Goal: Information Seeking & Learning: Learn about a topic

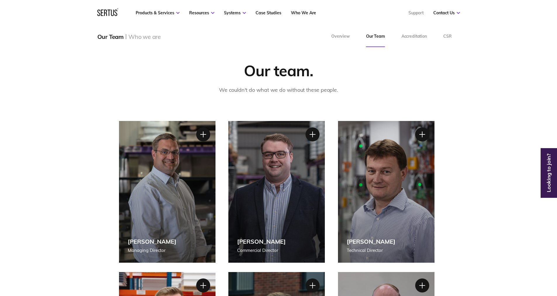
scroll to position [29, 0]
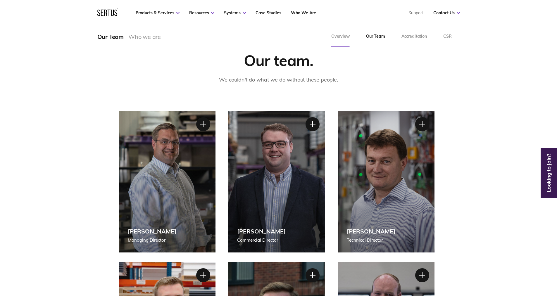
click at [343, 40] on link "Overview" at bounding box center [340, 36] width 35 height 21
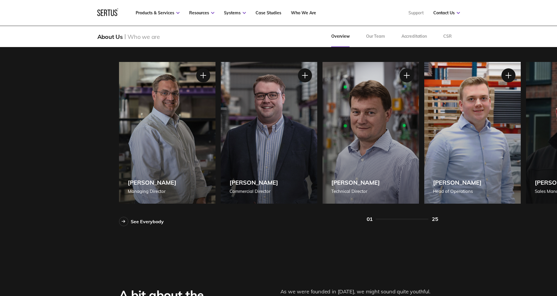
scroll to position [497, 0]
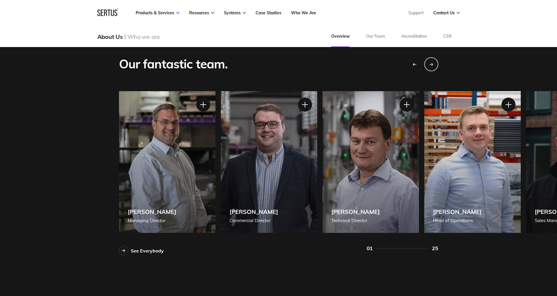
click at [457, 212] on div "[PERSON_NAME]" at bounding box center [457, 211] width 49 height 7
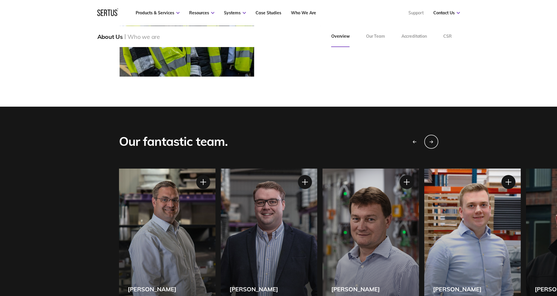
scroll to position [410, 0]
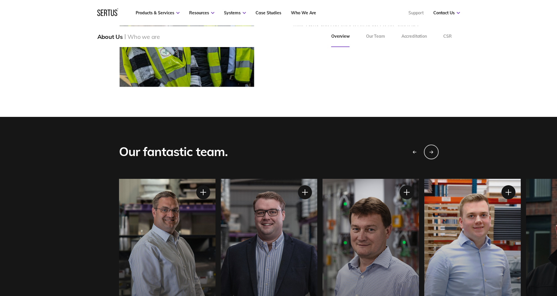
click at [432, 152] on icon "Next slide" at bounding box center [431, 152] width 1 height 2
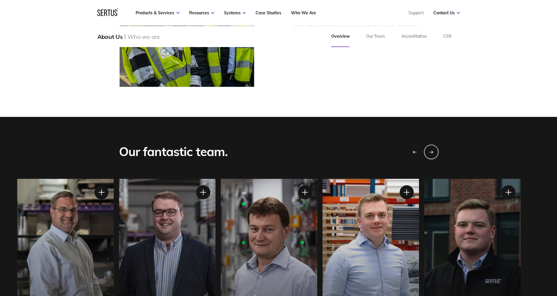
click at [432, 152] on icon "Next slide" at bounding box center [431, 152] width 1 height 2
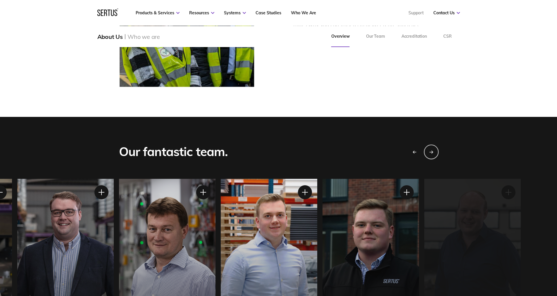
click at [432, 152] on icon "Next slide" at bounding box center [431, 152] width 1 height 2
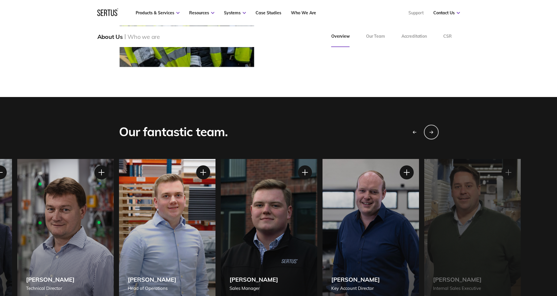
scroll to position [468, 0]
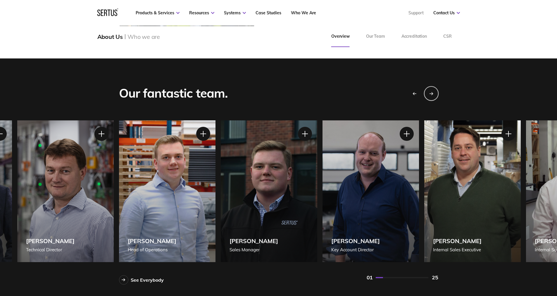
click at [431, 96] on div "Next slide" at bounding box center [431, 93] width 15 height 15
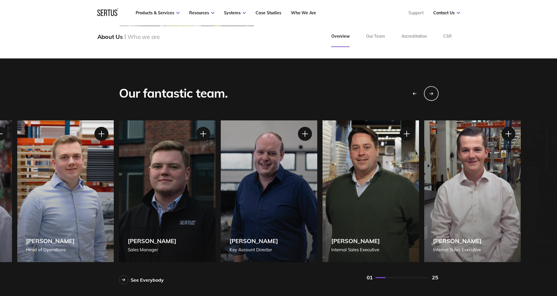
click at [431, 96] on div "Next slide" at bounding box center [431, 93] width 15 height 15
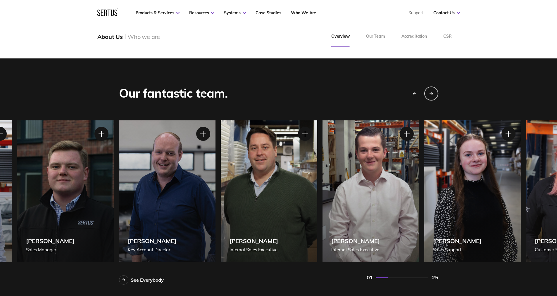
click at [371, 205] on div "[PERSON_NAME] Internal Sales Executive" at bounding box center [371, 192] width 97 height 142
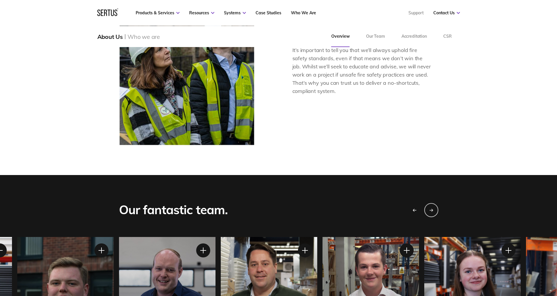
scroll to position [351, 0]
click at [406, 254] on div at bounding box center [406, 251] width 15 height 15
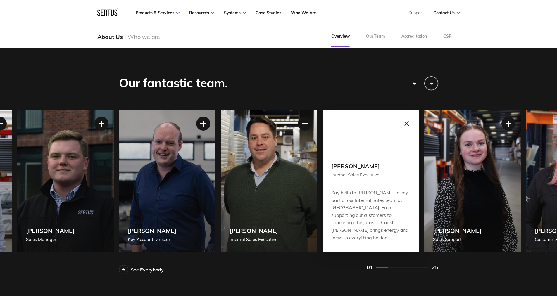
scroll to position [468, 0]
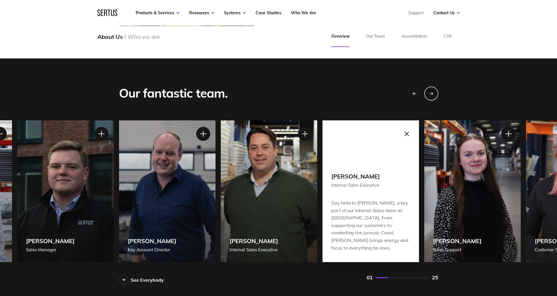
click at [508, 138] on div at bounding box center [508, 134] width 15 height 15
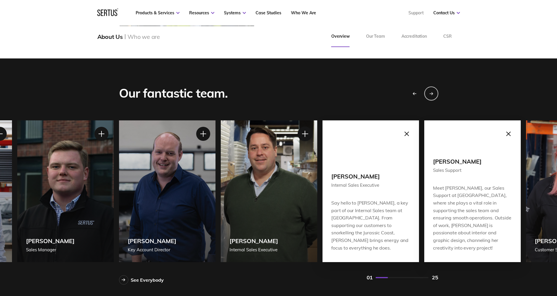
click at [303, 137] on div at bounding box center [304, 134] width 15 height 15
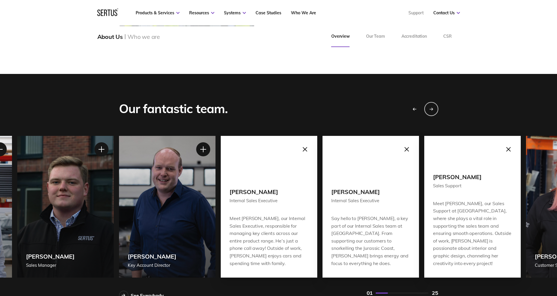
scroll to position [439, 0]
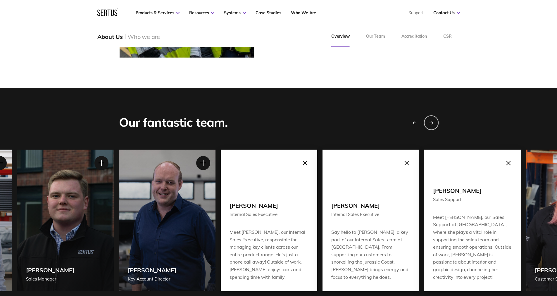
click at [431, 121] on icon "Next slide" at bounding box center [431, 123] width 4 height 4
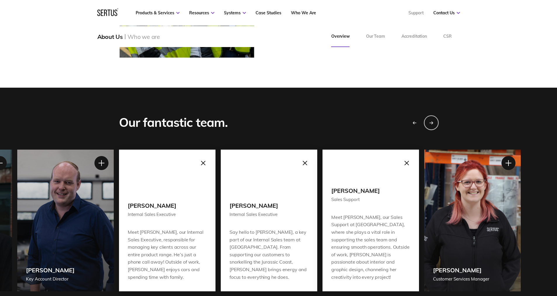
click at [431, 121] on icon "Next slide" at bounding box center [431, 123] width 4 height 4
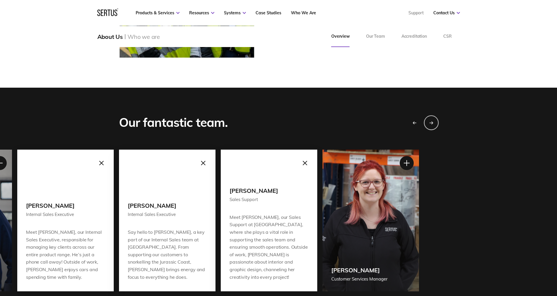
click at [431, 121] on icon "Next slide" at bounding box center [431, 123] width 4 height 4
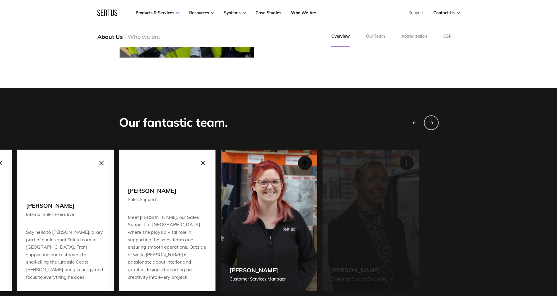
click at [431, 121] on icon "Next slide" at bounding box center [431, 123] width 4 height 4
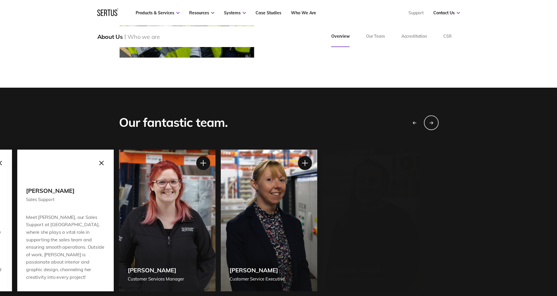
click at [431, 121] on icon "Next slide" at bounding box center [431, 123] width 4 height 4
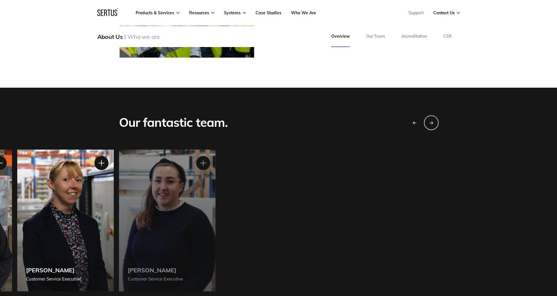
click at [431, 121] on icon "Next slide" at bounding box center [431, 123] width 4 height 4
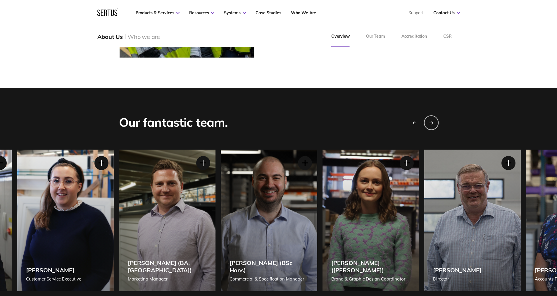
click at [431, 121] on icon "Next slide" at bounding box center [431, 123] width 4 height 4
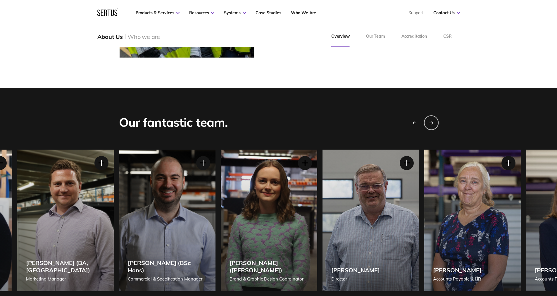
click at [431, 121] on icon "Next slide" at bounding box center [431, 123] width 4 height 4
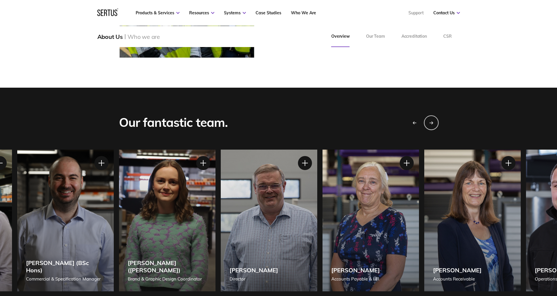
click at [431, 121] on icon "Next slide" at bounding box center [431, 123] width 4 height 4
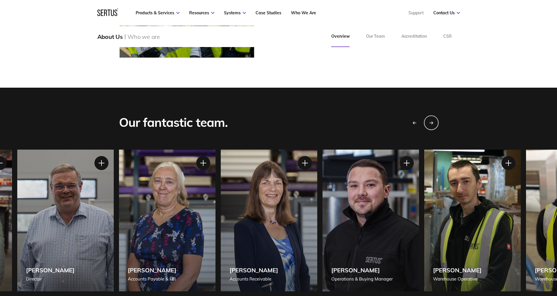
click at [431, 121] on icon "Next slide" at bounding box center [431, 123] width 4 height 4
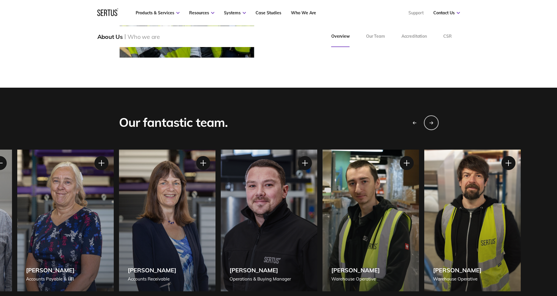
click at [431, 121] on icon "Next slide" at bounding box center [431, 123] width 4 height 4
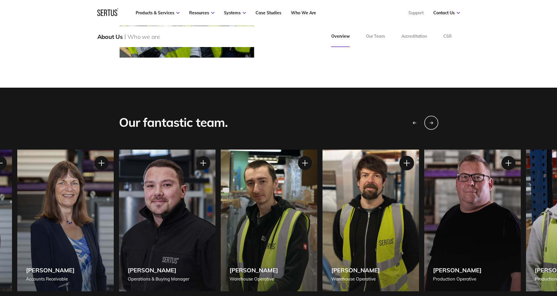
click at [403, 163] on div at bounding box center [406, 163] width 15 height 15
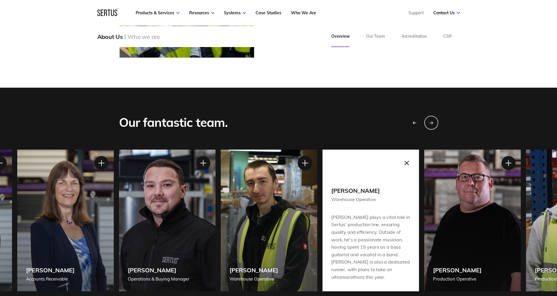
click at [306, 162] on div at bounding box center [304, 163] width 15 height 15
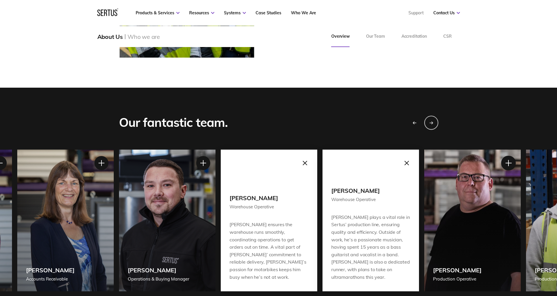
click at [510, 164] on div at bounding box center [508, 163] width 15 height 15
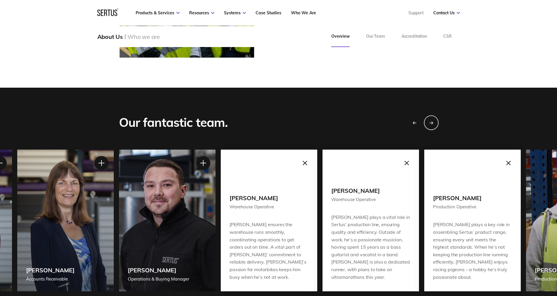
click at [432, 123] on icon "Next slide" at bounding box center [431, 123] width 4 height 4
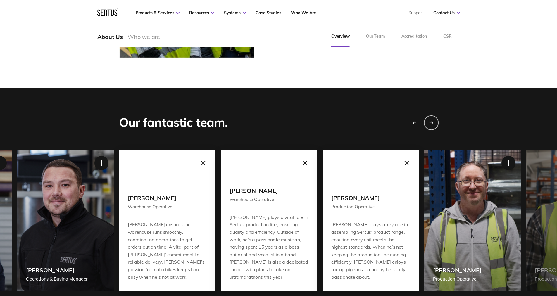
click at [432, 121] on icon "Next slide" at bounding box center [431, 123] width 4 height 4
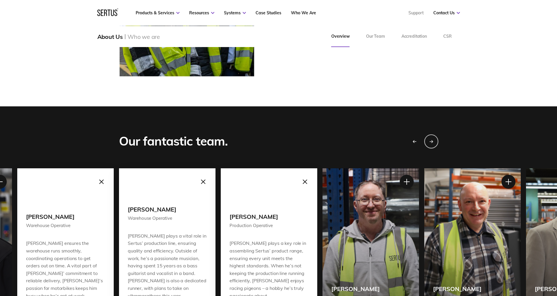
scroll to position [410, 0]
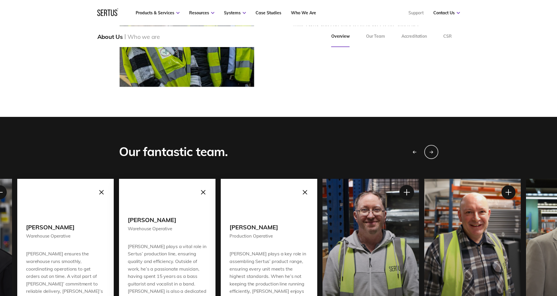
click at [407, 191] on div at bounding box center [406, 192] width 15 height 15
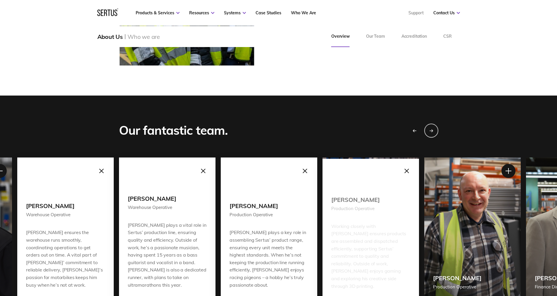
scroll to position [497, 0]
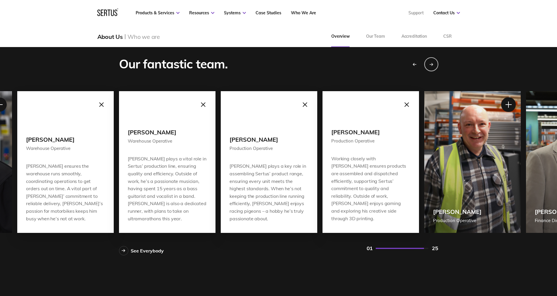
click at [511, 104] on div at bounding box center [508, 104] width 15 height 15
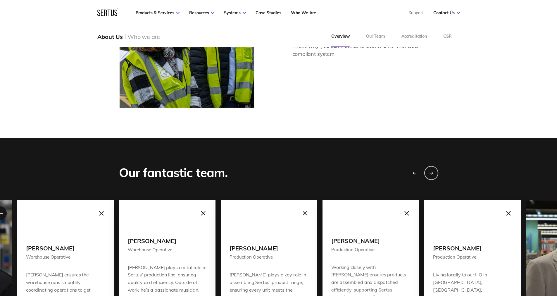
scroll to position [380, 0]
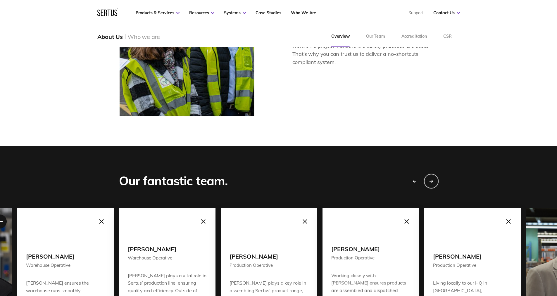
click at [434, 178] on div "Next slide" at bounding box center [431, 181] width 15 height 15
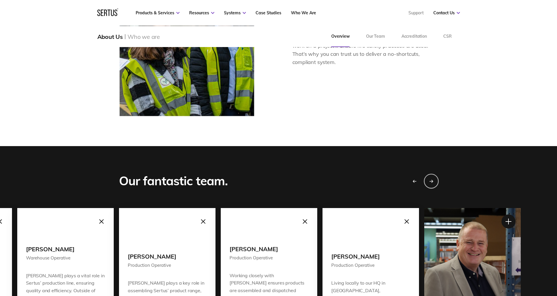
click at [434, 178] on div "Next slide" at bounding box center [431, 181] width 15 height 15
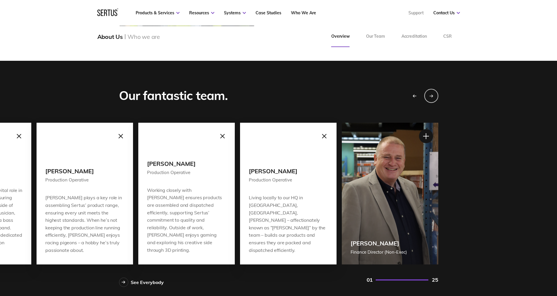
scroll to position [468, 0]
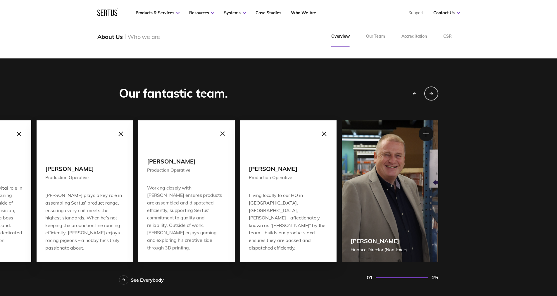
click at [424, 135] on div at bounding box center [426, 134] width 15 height 15
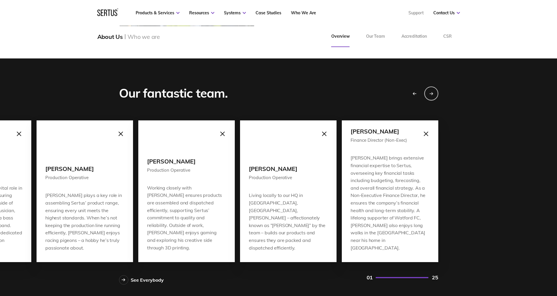
scroll to position [439, 0]
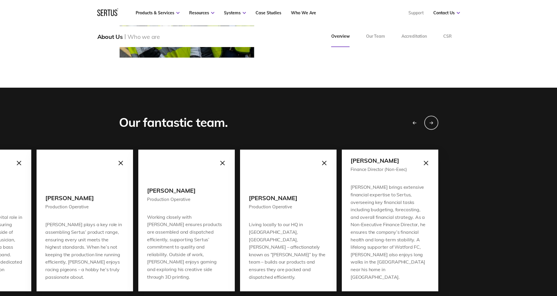
click at [415, 123] on icon "Previous slide" at bounding box center [414, 123] width 4 height 4
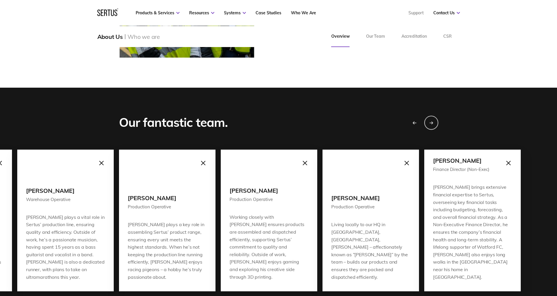
click at [415, 123] on icon "Previous slide" at bounding box center [414, 123] width 4 height 4
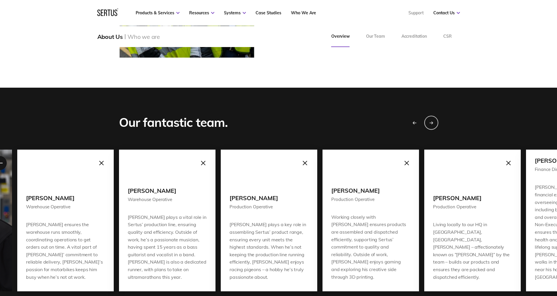
click at [415, 123] on icon "Previous slide" at bounding box center [414, 123] width 4 height 4
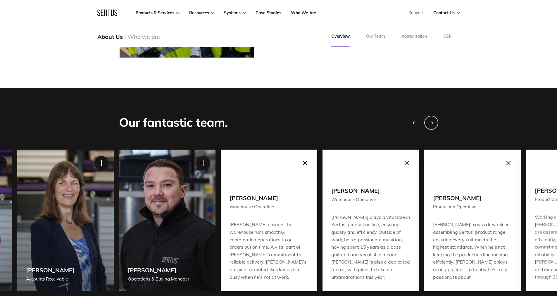
click at [415, 123] on icon "Previous slide" at bounding box center [414, 123] width 4 height 4
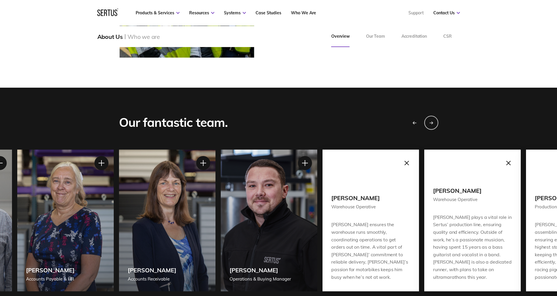
click at [415, 123] on icon "Previous slide" at bounding box center [414, 123] width 4 height 4
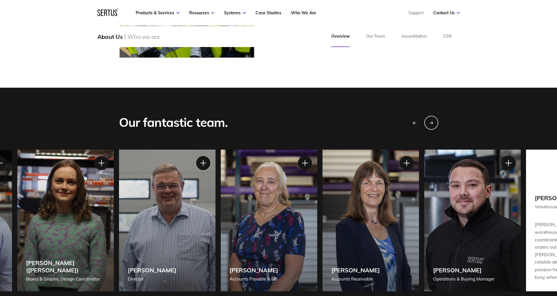
click at [509, 165] on div at bounding box center [508, 163] width 15 height 15
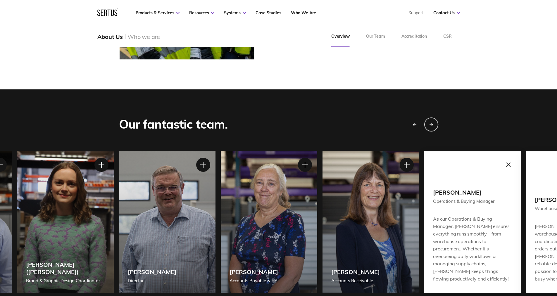
scroll to position [410, 0]
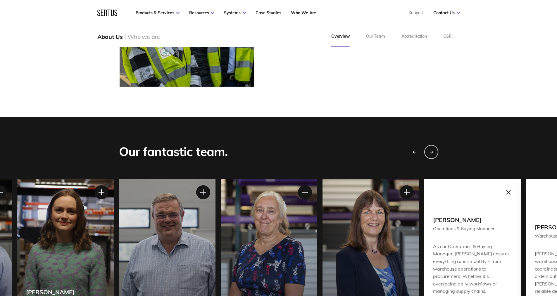
click at [415, 157] on div "Previous slide" at bounding box center [414, 152] width 15 height 15
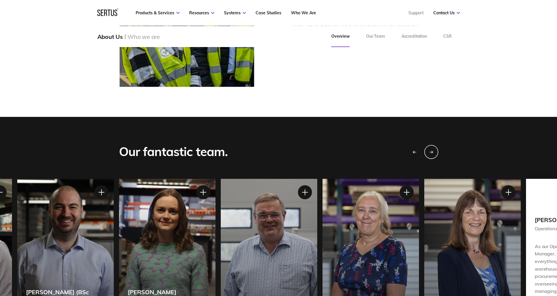
click at [400, 199] on div "[PERSON_NAME] Accounts Payable & HR" at bounding box center [371, 250] width 97 height 142
click at [409, 192] on div at bounding box center [406, 192] width 15 height 15
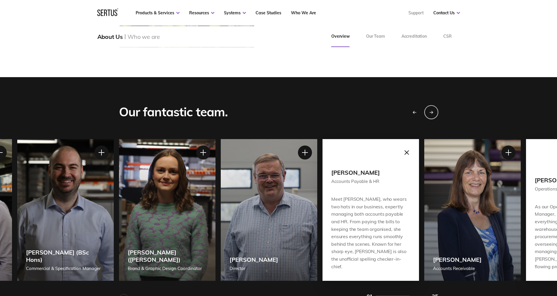
scroll to position [439, 0]
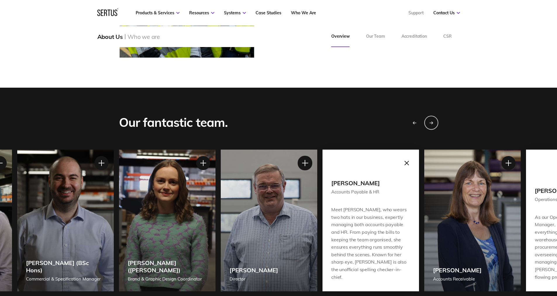
click at [303, 164] on div at bounding box center [304, 163] width 15 height 15
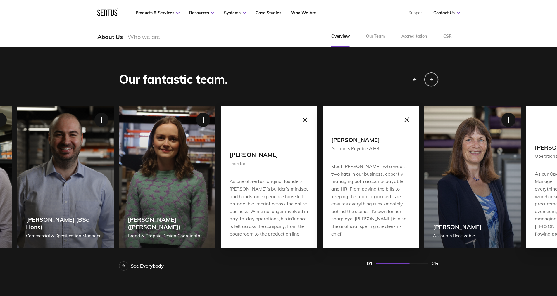
scroll to position [468, 0]
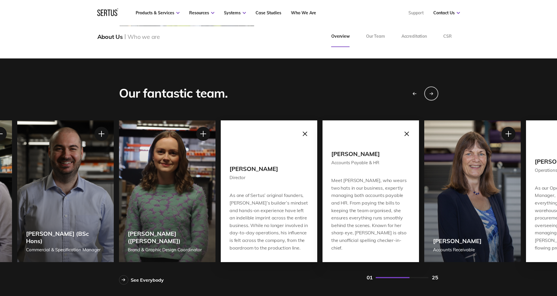
click at [415, 94] on icon "Previous slide" at bounding box center [414, 94] width 4 height 4
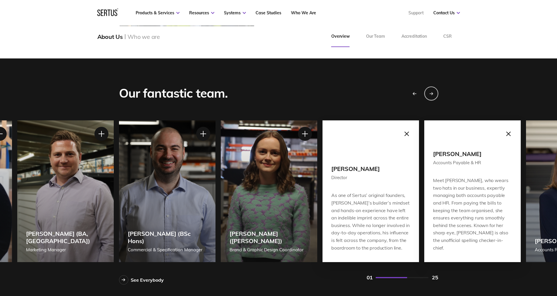
click at [415, 94] on icon "Previous slide" at bounding box center [414, 94] width 4 height 4
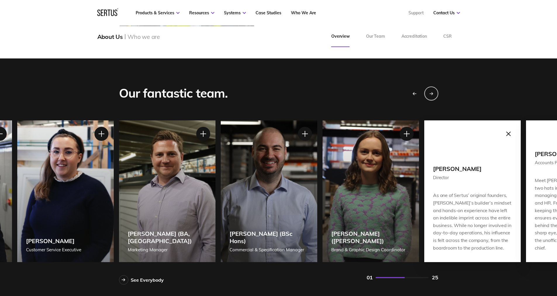
click at [415, 94] on icon "Previous slide" at bounding box center [414, 94] width 4 height 4
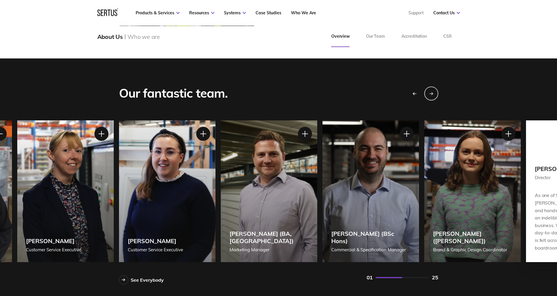
click at [415, 94] on icon "Previous slide" at bounding box center [414, 94] width 4 height 4
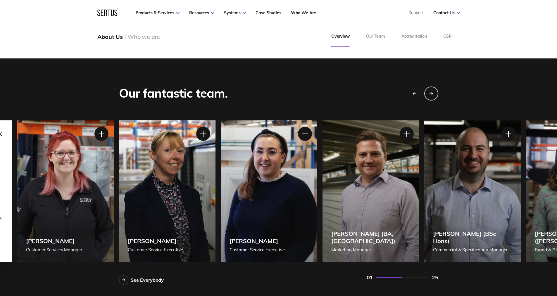
click at [415, 94] on icon "Previous slide" at bounding box center [414, 94] width 4 height 4
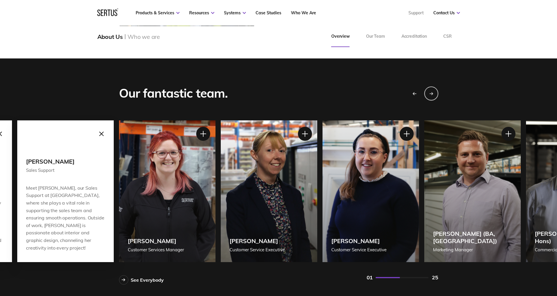
click at [415, 94] on icon "Previous slide" at bounding box center [414, 94] width 4 height 4
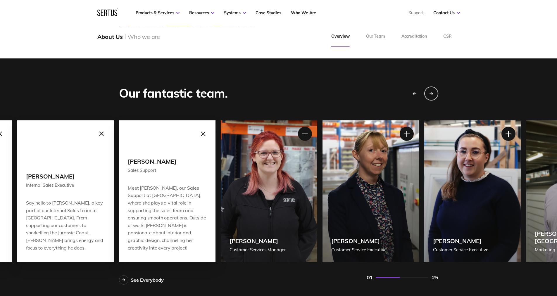
click at [415, 94] on icon "Previous slide" at bounding box center [414, 94] width 4 height 4
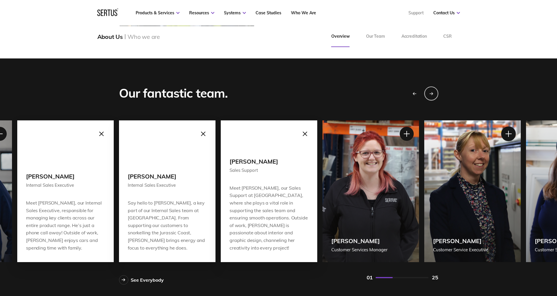
click at [509, 134] on div at bounding box center [508, 134] width 15 height 15
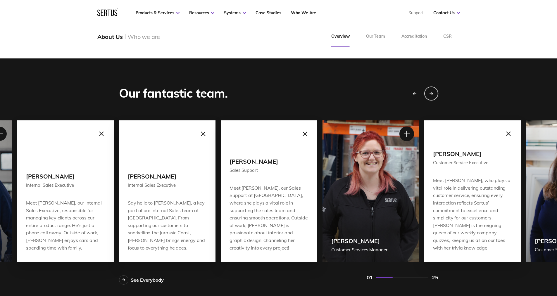
click at [410, 135] on div at bounding box center [406, 134] width 15 height 15
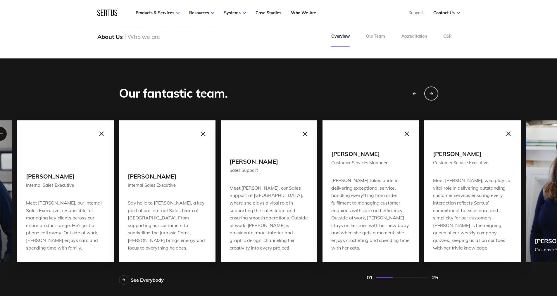
click at [416, 92] on icon "Previous slide" at bounding box center [414, 94] width 4 height 4
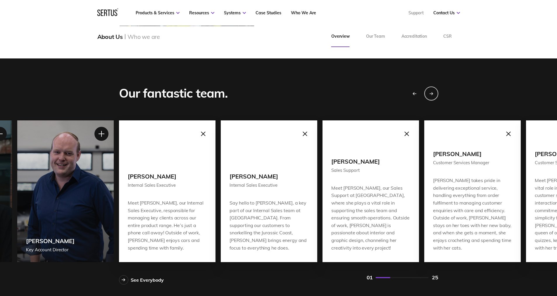
click at [416, 92] on icon "Previous slide" at bounding box center [414, 94] width 4 height 4
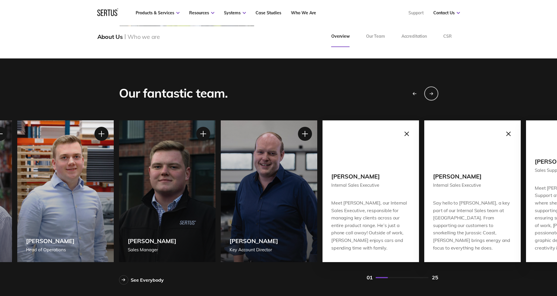
click at [416, 92] on icon "Previous slide" at bounding box center [414, 94] width 4 height 4
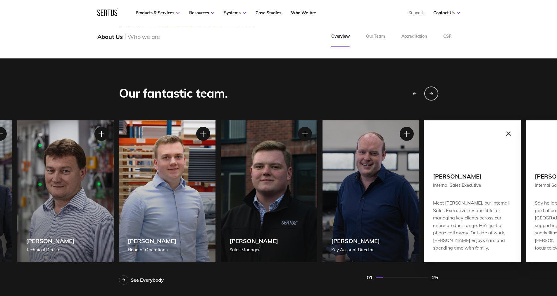
click at [416, 92] on icon "Previous slide" at bounding box center [414, 94] width 4 height 4
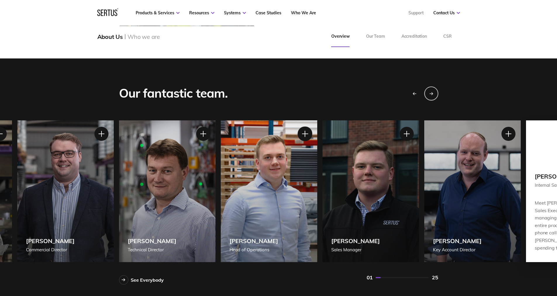
click at [305, 135] on div at bounding box center [304, 134] width 15 height 15
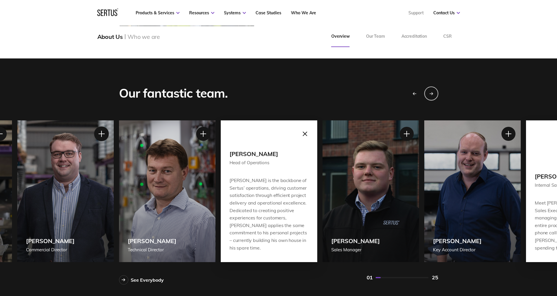
click at [97, 132] on div at bounding box center [101, 134] width 15 height 15
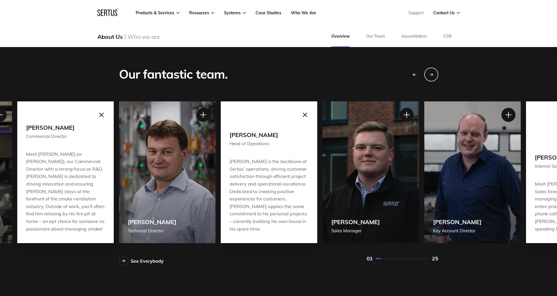
scroll to position [497, 0]
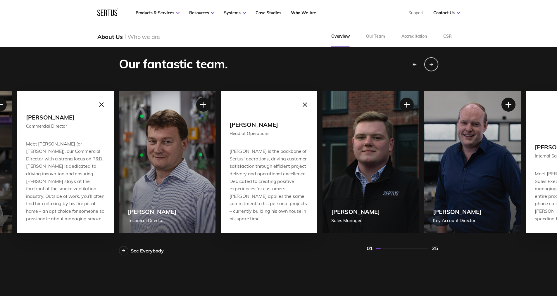
click at [417, 66] on div "Previous slide" at bounding box center [414, 64] width 15 height 15
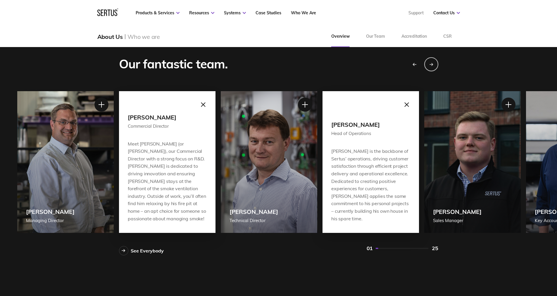
click at [417, 66] on div "Previous slide" at bounding box center [414, 64] width 15 height 15
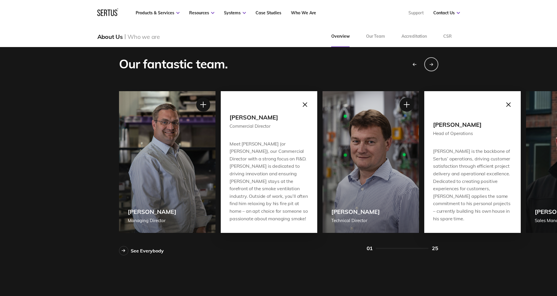
click at [417, 66] on div "Previous slide" at bounding box center [414, 64] width 15 height 15
click at [205, 108] on div at bounding box center [203, 104] width 15 height 15
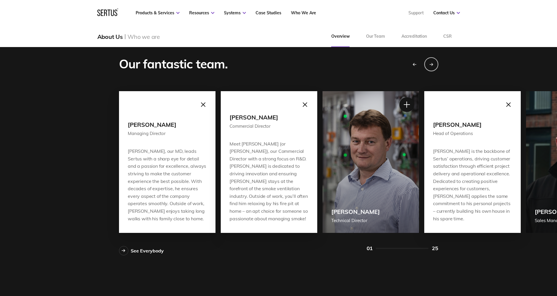
click at [408, 107] on div at bounding box center [406, 104] width 15 height 15
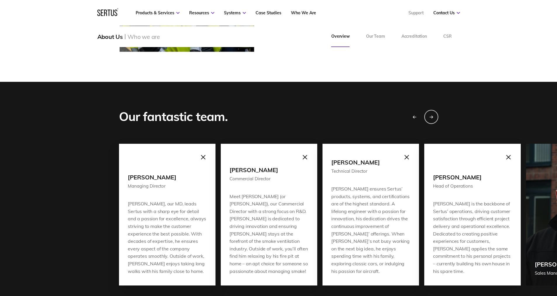
scroll to position [439, 0]
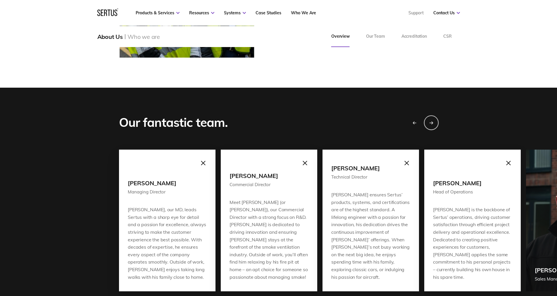
click at [433, 124] on icon "Next slide" at bounding box center [431, 123] width 4 height 4
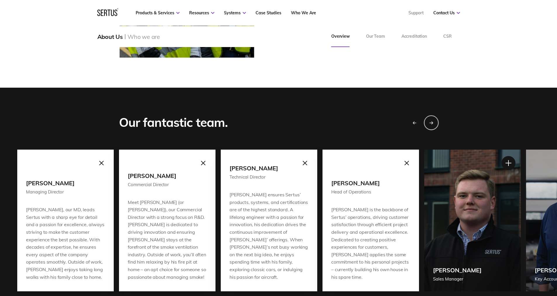
click at [433, 123] on icon "Next slide" at bounding box center [431, 123] width 4 height 0
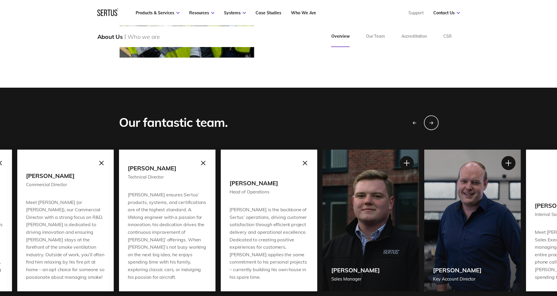
click at [433, 123] on icon "Next slide" at bounding box center [431, 122] width 1 height 2
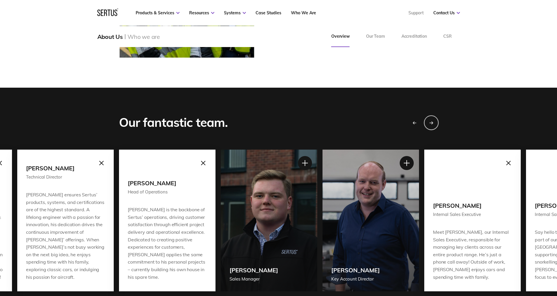
click at [433, 123] on icon "Next slide" at bounding box center [431, 122] width 1 height 2
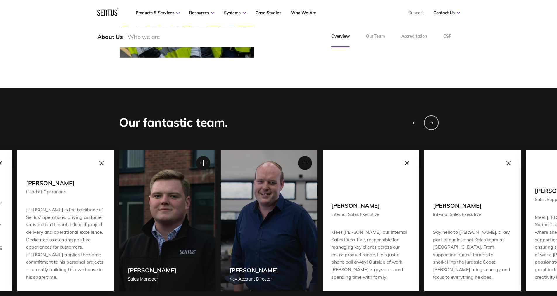
click at [433, 123] on icon "Next slide" at bounding box center [431, 122] width 1 height 2
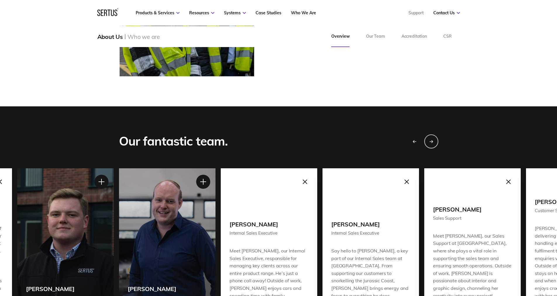
scroll to position [410, 0]
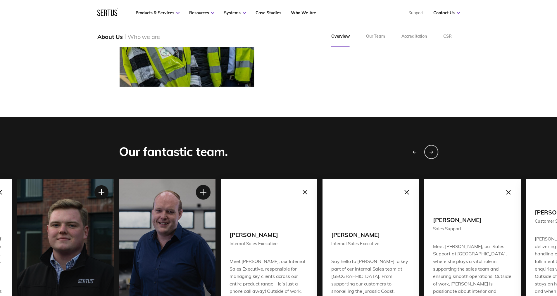
click at [202, 191] on div at bounding box center [203, 192] width 15 height 15
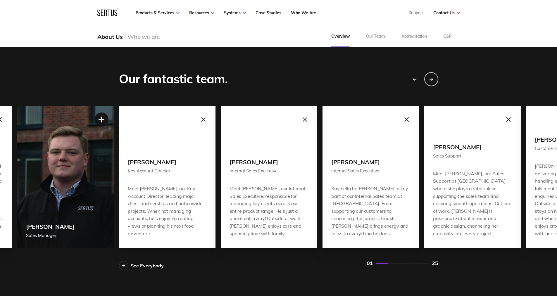
scroll to position [468, 0]
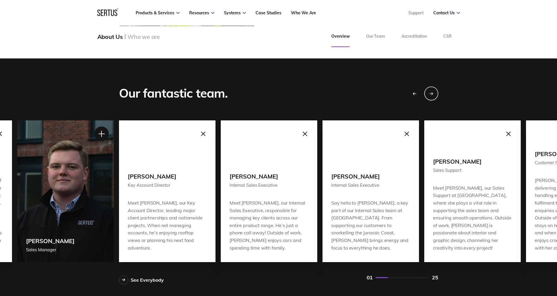
click at [102, 131] on div at bounding box center [101, 134] width 15 height 15
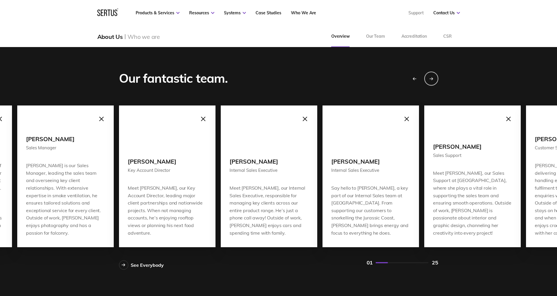
scroll to position [497, 0]
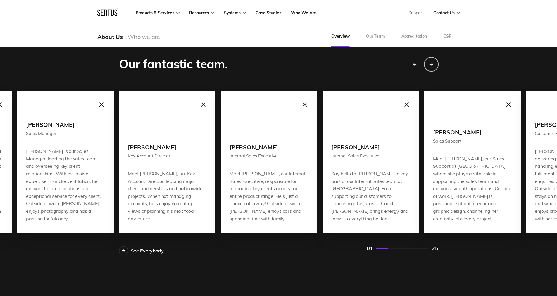
click at [435, 61] on div "Next slide" at bounding box center [431, 64] width 15 height 15
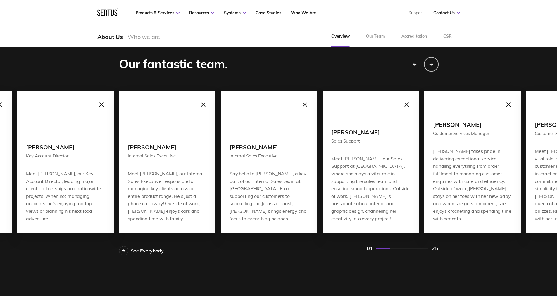
click at [435, 61] on div "Next slide" at bounding box center [431, 64] width 15 height 15
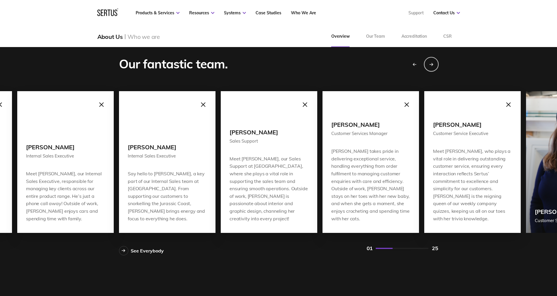
click at [435, 61] on div "Next slide" at bounding box center [431, 64] width 15 height 15
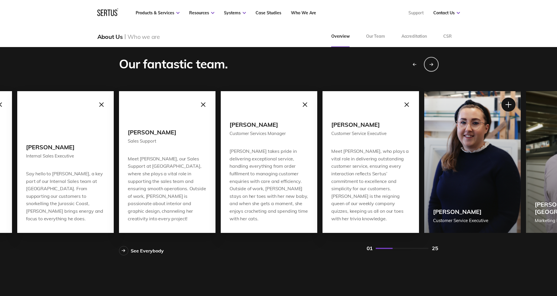
click at [435, 61] on div "Next slide" at bounding box center [431, 64] width 15 height 15
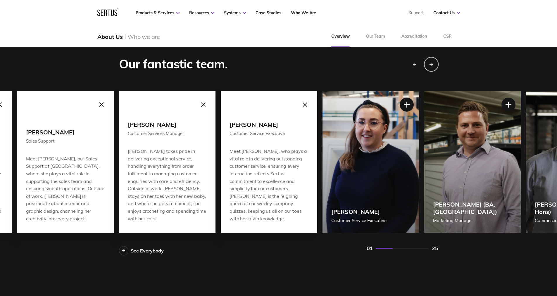
click at [435, 61] on div "Next slide" at bounding box center [431, 64] width 15 height 15
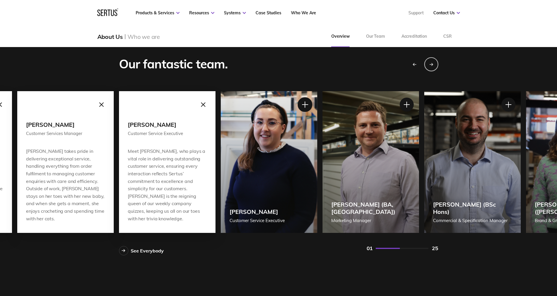
click at [303, 106] on div at bounding box center [304, 104] width 15 height 15
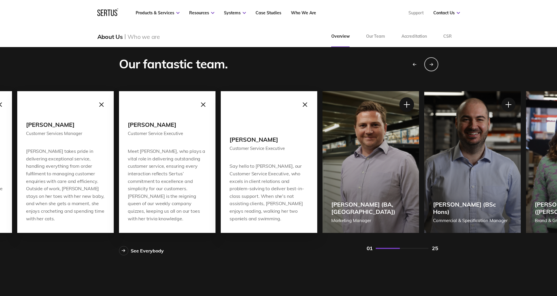
click at [404, 106] on div at bounding box center [406, 104] width 15 height 15
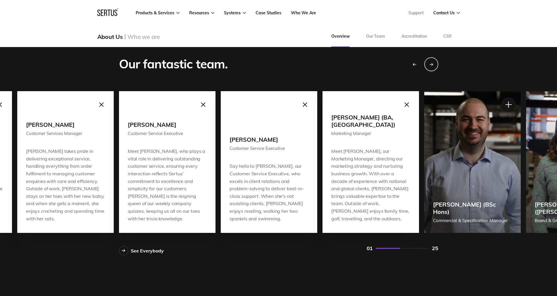
click at [510, 104] on div at bounding box center [508, 104] width 15 height 15
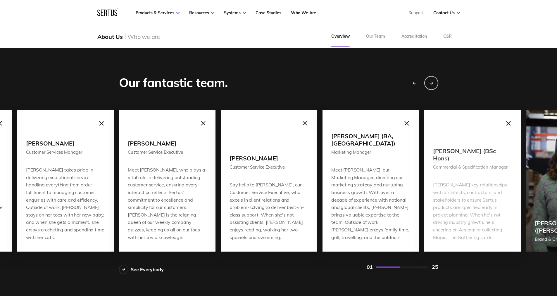
scroll to position [468, 0]
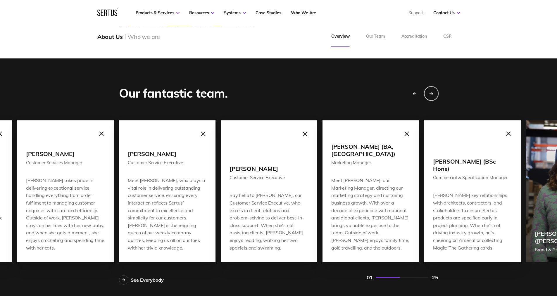
click at [436, 95] on div "Next slide" at bounding box center [431, 93] width 15 height 15
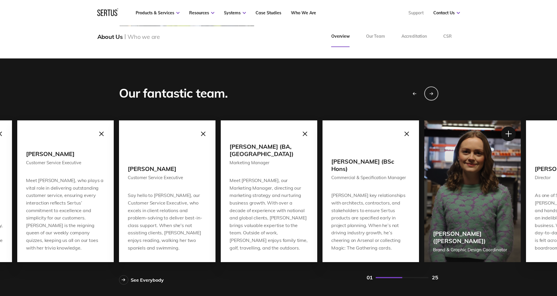
click at [508, 133] on div at bounding box center [508, 134] width 15 height 15
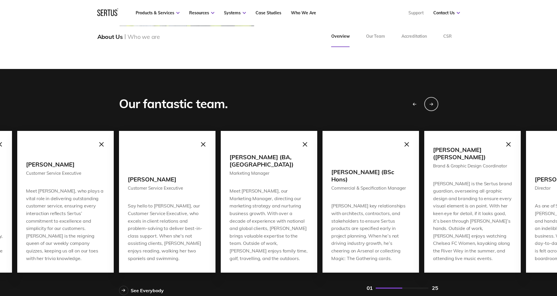
scroll to position [439, 0]
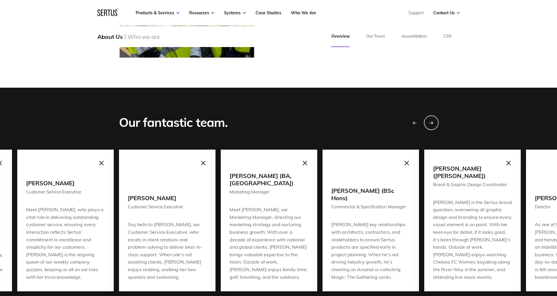
click at [429, 123] on icon "Next slide" at bounding box center [431, 123] width 4 height 4
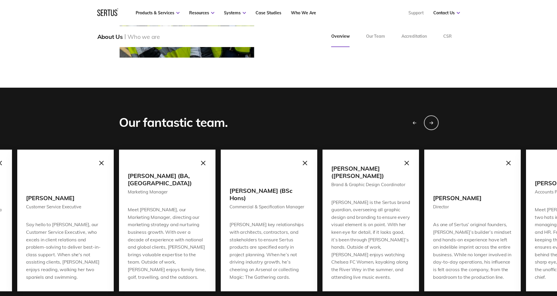
click at [429, 123] on div "Next slide" at bounding box center [431, 122] width 15 height 15
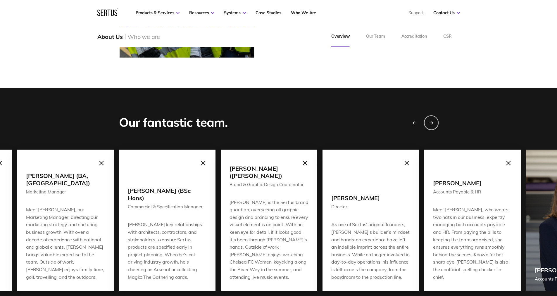
click at [429, 123] on div "Next slide" at bounding box center [431, 122] width 15 height 15
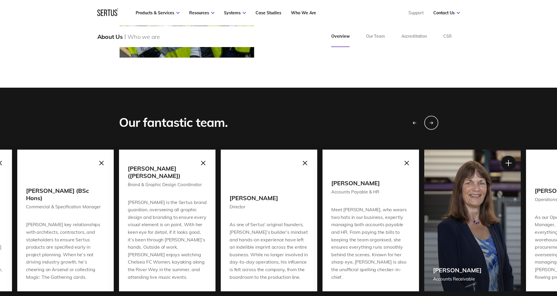
click at [510, 161] on div at bounding box center [508, 163] width 15 height 15
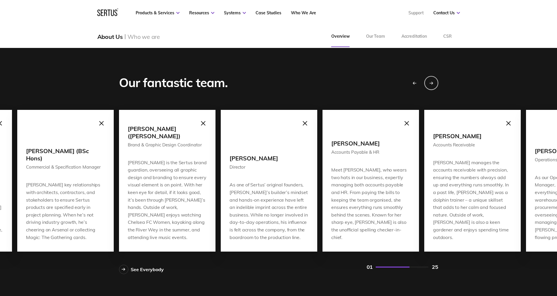
scroll to position [497, 0]
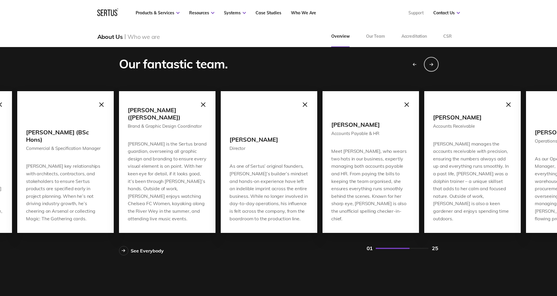
click at [428, 64] on div "Next slide" at bounding box center [431, 64] width 15 height 15
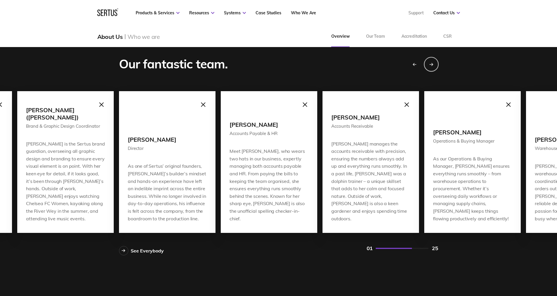
click at [428, 63] on div "Next slide" at bounding box center [431, 64] width 15 height 15
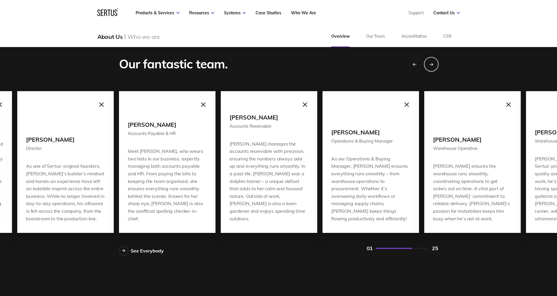
click at [428, 63] on div "Next slide" at bounding box center [431, 64] width 15 height 15
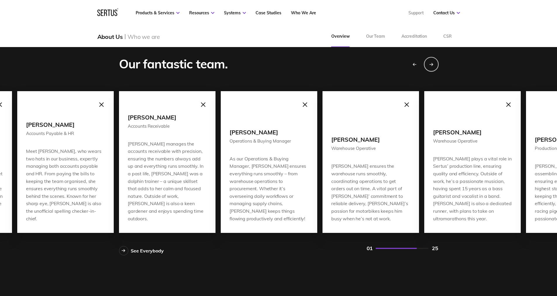
click at [428, 63] on div "Next slide" at bounding box center [431, 64] width 15 height 15
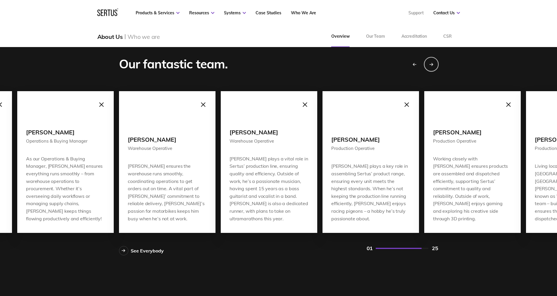
click at [428, 63] on div "Next slide" at bounding box center [431, 64] width 15 height 15
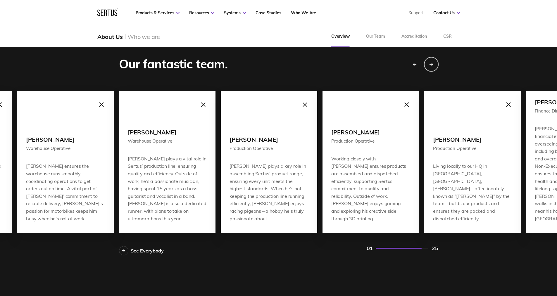
click at [428, 63] on div "Next slide" at bounding box center [431, 64] width 15 height 15
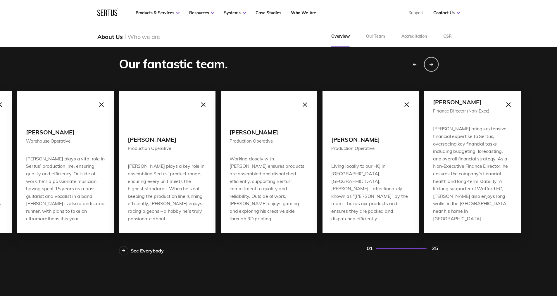
click at [428, 63] on div "Next slide" at bounding box center [431, 64] width 15 height 15
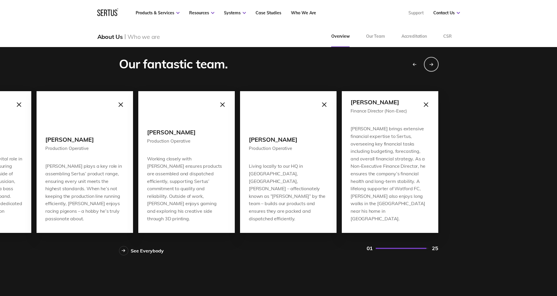
click at [428, 63] on div "Next slide" at bounding box center [431, 64] width 15 height 15
click at [417, 61] on div "Previous slide" at bounding box center [414, 64] width 15 height 15
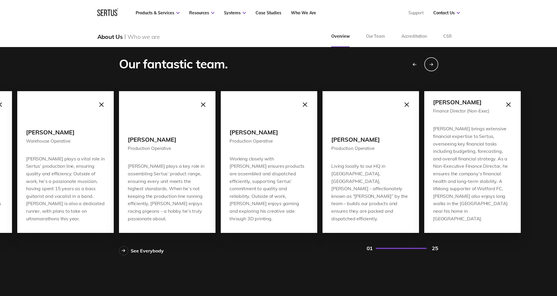
click at [417, 61] on div "Previous slide" at bounding box center [414, 64] width 15 height 15
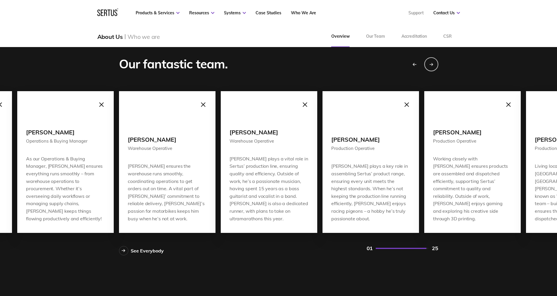
click at [417, 61] on div "Previous slide" at bounding box center [414, 64] width 15 height 15
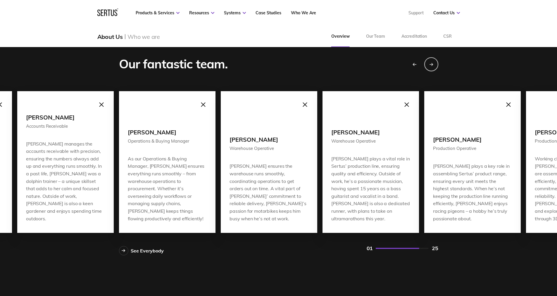
click at [416, 61] on div "Previous slide" at bounding box center [414, 64] width 15 height 15
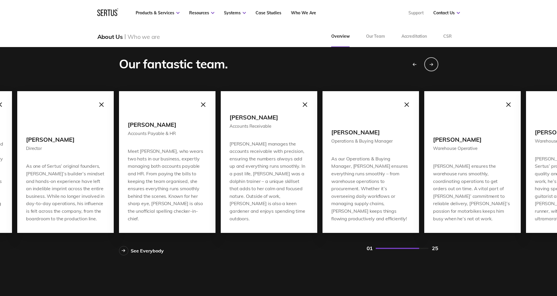
click at [416, 61] on div "Previous slide" at bounding box center [414, 64] width 15 height 15
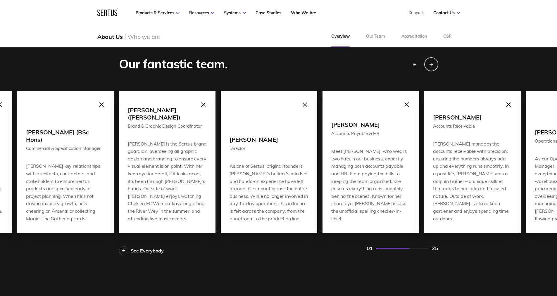
click at [416, 61] on div "Previous slide" at bounding box center [414, 64] width 15 height 15
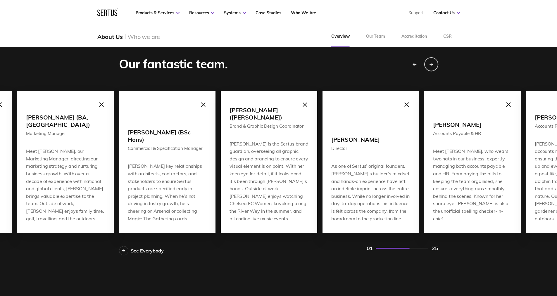
click at [416, 61] on div "Previous slide" at bounding box center [414, 64] width 15 height 15
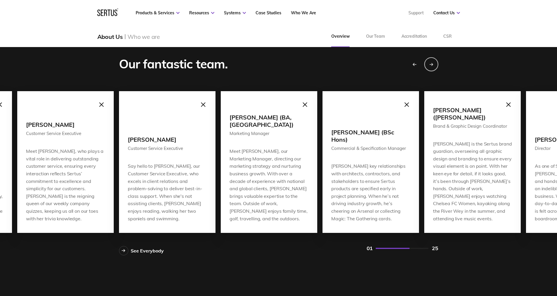
click at [416, 61] on div "Previous slide" at bounding box center [414, 64] width 15 height 15
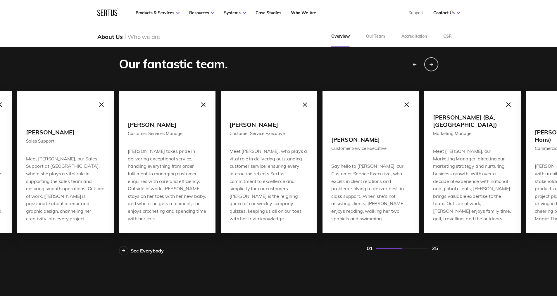
click at [416, 61] on div "Previous slide" at bounding box center [414, 64] width 15 height 15
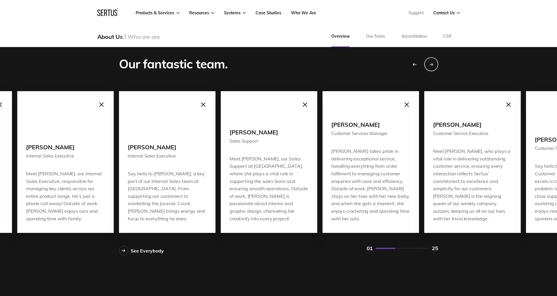
click at [416, 61] on div "Previous slide" at bounding box center [414, 64] width 15 height 15
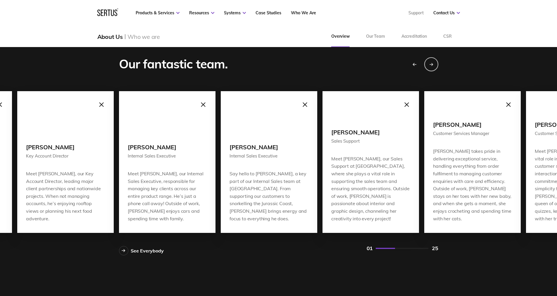
click at [416, 61] on div "Previous slide" at bounding box center [414, 64] width 15 height 15
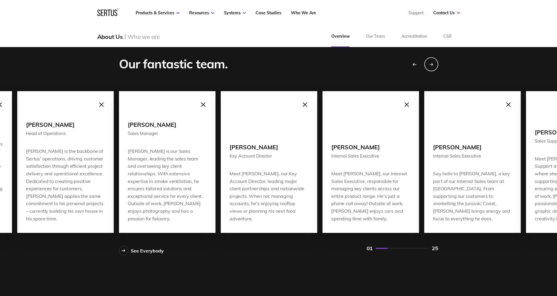
click at [416, 61] on div "Previous slide" at bounding box center [414, 64] width 15 height 15
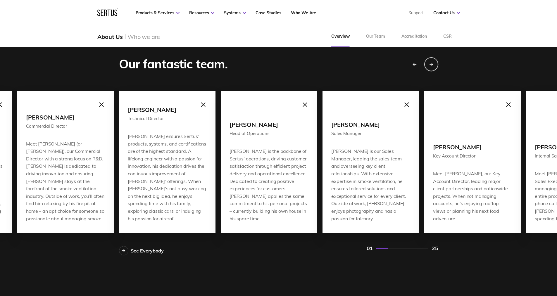
click at [416, 61] on div "Previous slide" at bounding box center [414, 64] width 15 height 15
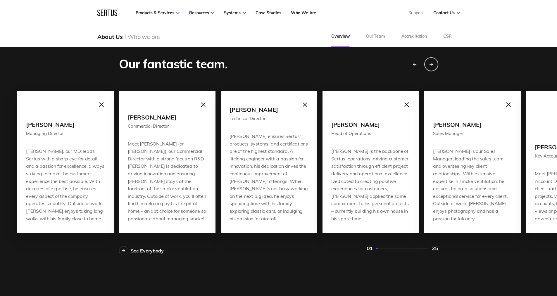
click at [149, 130] on div "Commercial Director" at bounding box center [167, 126] width 79 height 7
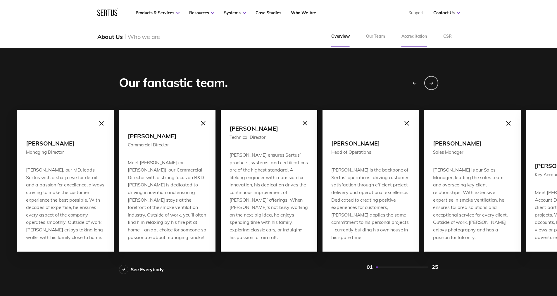
scroll to position [468, 0]
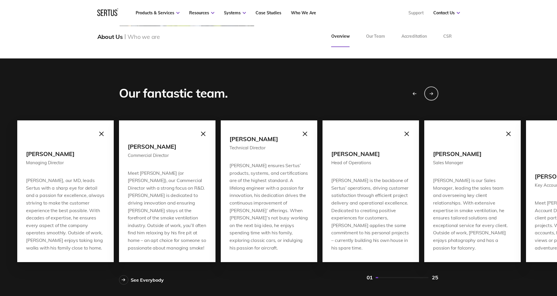
click at [415, 92] on icon "Previous slide" at bounding box center [414, 94] width 4 height 4
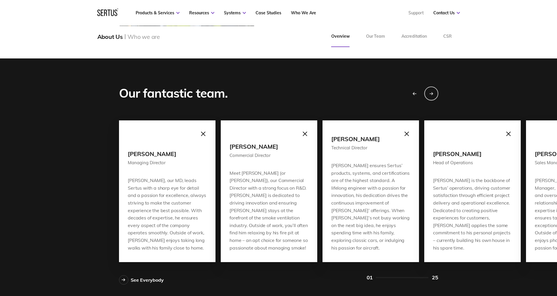
drag, startPoint x: 418, startPoint y: 85, endPoint x: 417, endPoint y: 91, distance: 5.9
click at [418, 87] on div "Our fantastic team." at bounding box center [278, 94] width 319 height 16
click at [430, 89] on div "Next slide" at bounding box center [431, 93] width 15 height 15
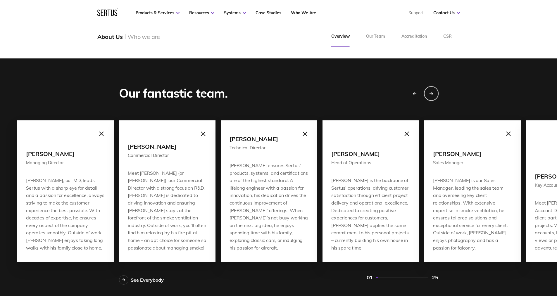
click at [430, 89] on div "Next slide" at bounding box center [431, 93] width 15 height 15
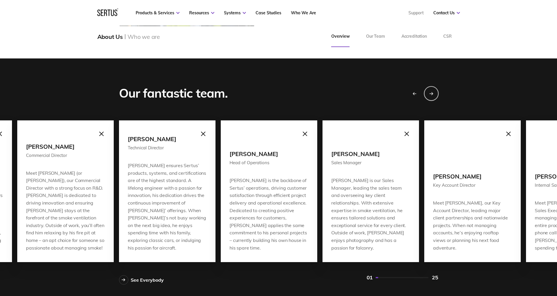
click at [430, 89] on div "Next slide" at bounding box center [431, 93] width 15 height 15
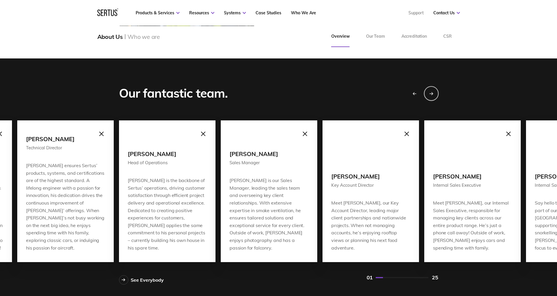
click at [430, 89] on div "Next slide" at bounding box center [431, 93] width 15 height 15
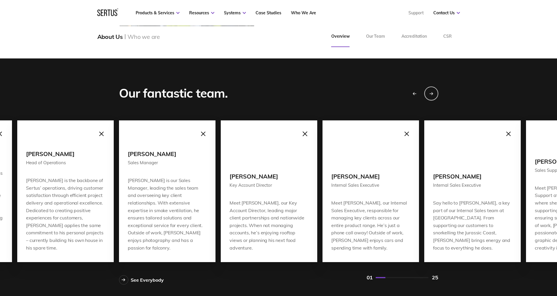
click at [304, 135] on div at bounding box center [304, 134] width 15 height 15
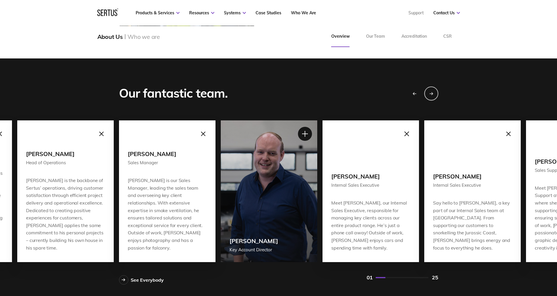
click at [406, 134] on div at bounding box center [406, 134] width 15 height 15
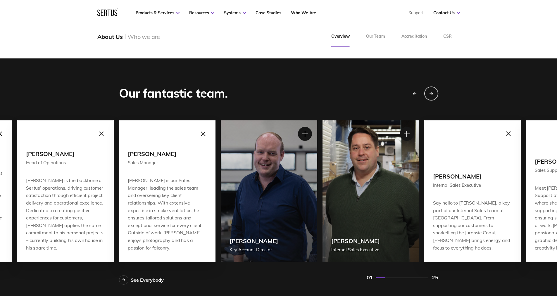
click at [510, 135] on div at bounding box center [508, 134] width 15 height 15
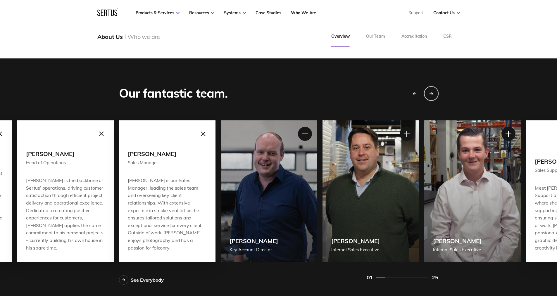
click at [430, 89] on div "Next slide" at bounding box center [431, 93] width 15 height 15
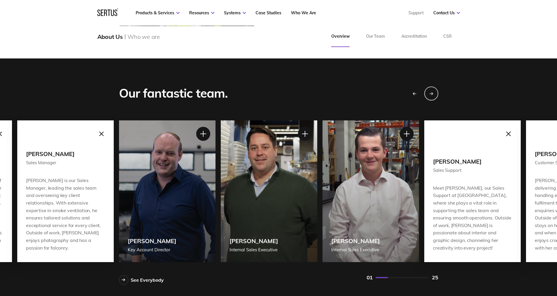
click at [506, 133] on div at bounding box center [508, 134] width 15 height 15
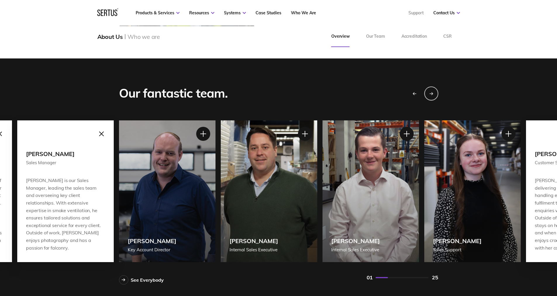
click at [101, 134] on div at bounding box center [101, 134] width 15 height 15
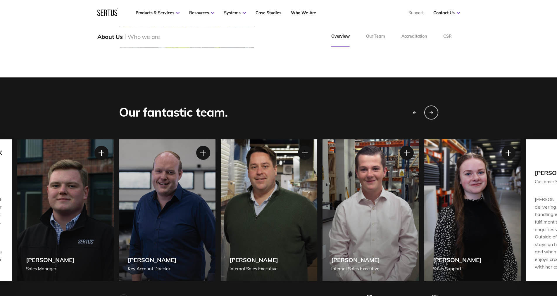
scroll to position [439, 0]
